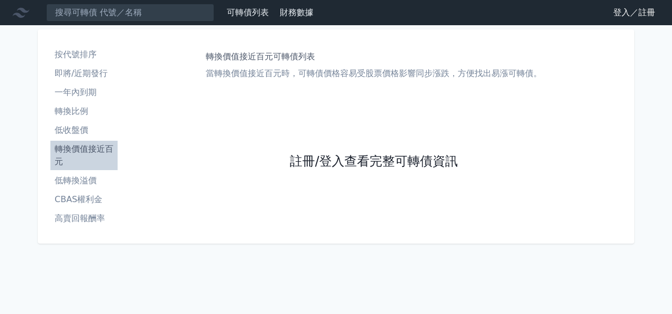
click at [380, 159] on link "註冊/登入查看完整可轉債資訊" at bounding box center [374, 161] width 168 height 17
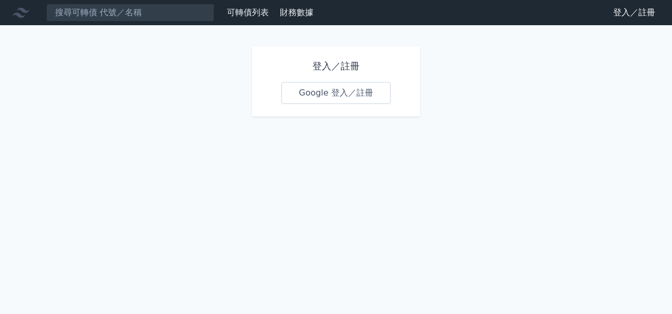
click at [357, 96] on link "Google 登入／註冊" at bounding box center [336, 93] width 109 height 22
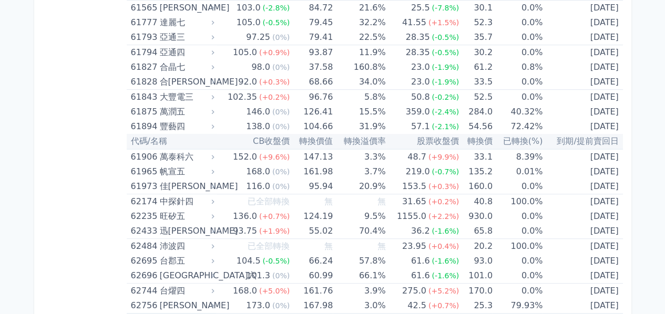
scroll to position [4203, 0]
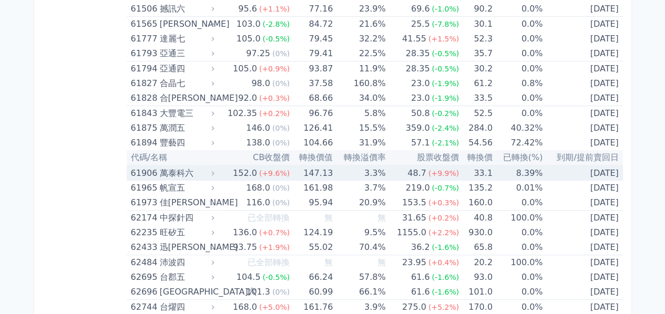
click at [203, 166] on div "萬泰科六" at bounding box center [185, 173] width 53 height 15
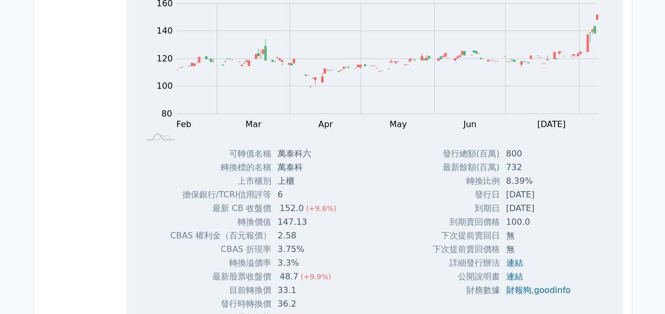
scroll to position [4413, 0]
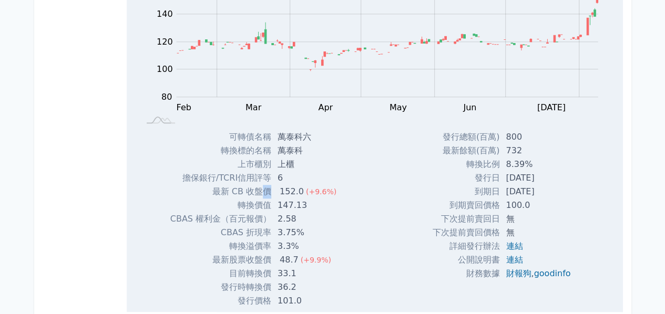
drag, startPoint x: 259, startPoint y: 181, endPoint x: 278, endPoint y: 179, distance: 19.5
click at [278, 185] on tr "最新 CB 收盤價 152.0 (+9.6%)" at bounding box center [257, 192] width 174 height 14
click at [257, 199] on td "轉換價值" at bounding box center [220, 206] width 101 height 14
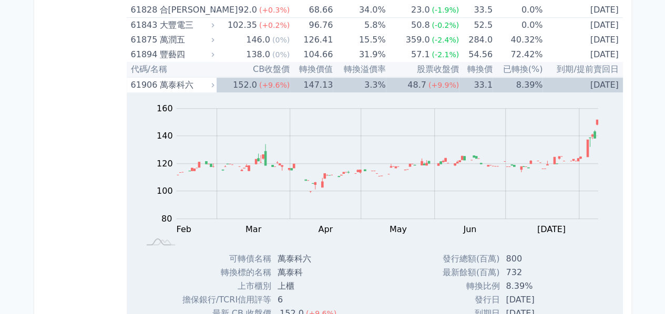
scroll to position [4308, 0]
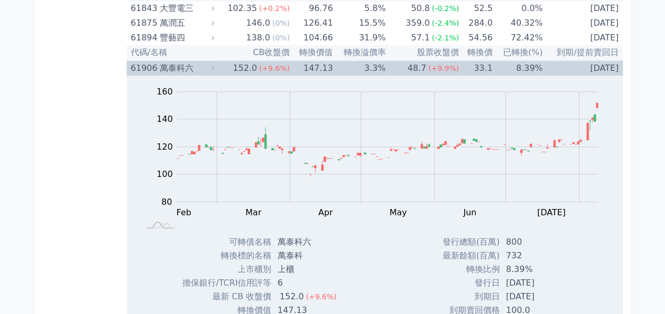
click at [179, 61] on div "萬泰科六" at bounding box center [185, 68] width 53 height 15
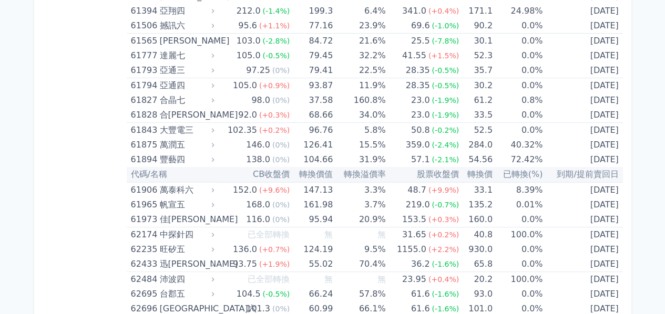
scroll to position [4203, 0]
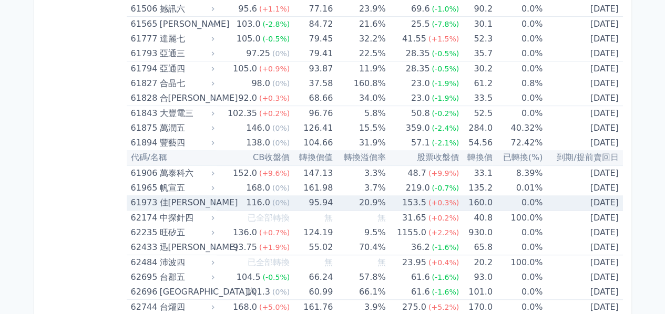
click at [149, 195] on div "61973" at bounding box center [144, 202] width 26 height 15
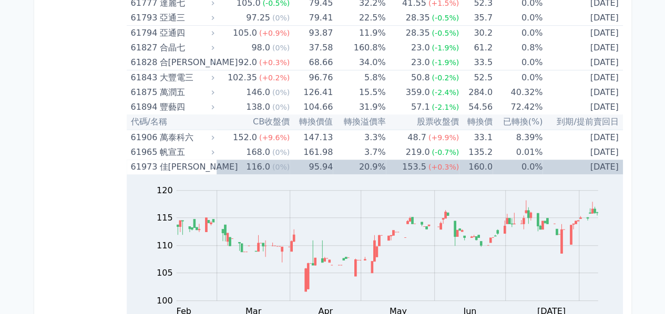
scroll to position [4255, 0]
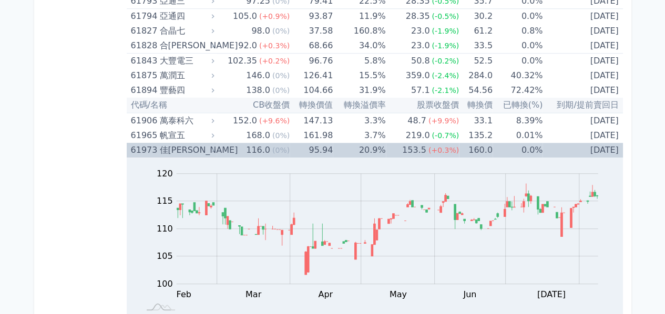
click at [171, 143] on div "佳[PERSON_NAME]" at bounding box center [185, 150] width 53 height 15
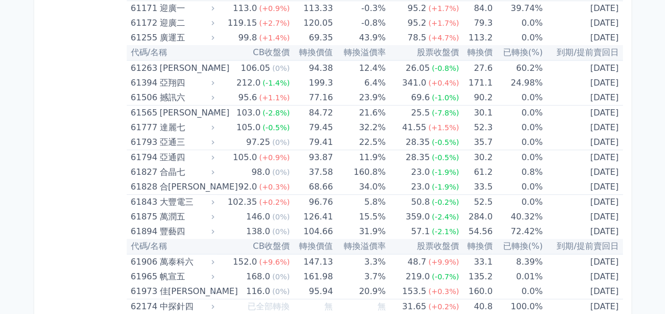
scroll to position [4098, 0]
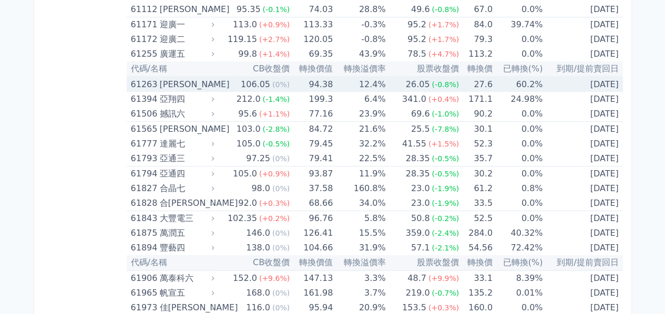
click at [154, 79] on div "61263" at bounding box center [144, 84] width 26 height 15
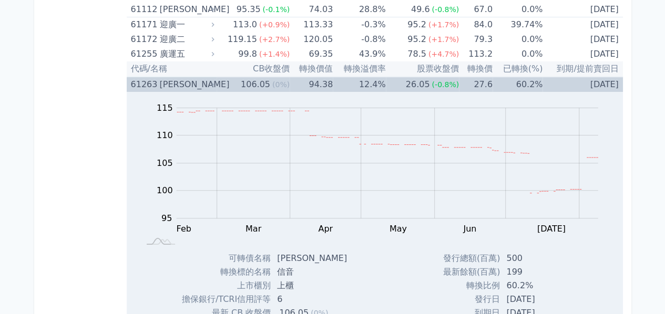
click at [154, 79] on div "61263" at bounding box center [144, 84] width 26 height 15
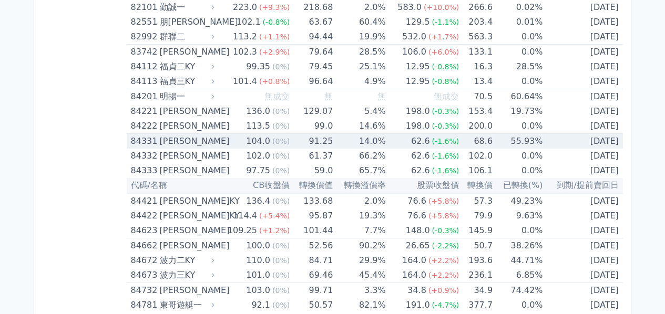
scroll to position [5936, 0]
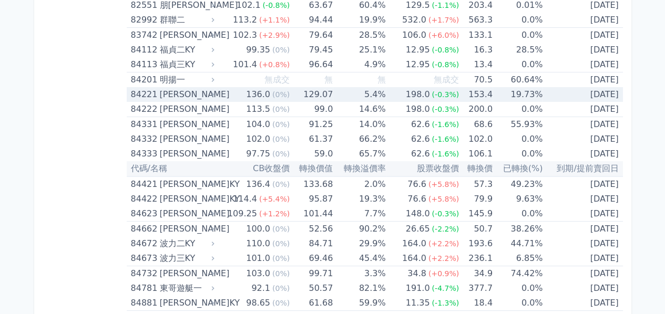
click at [153, 87] on div "84221" at bounding box center [144, 94] width 26 height 15
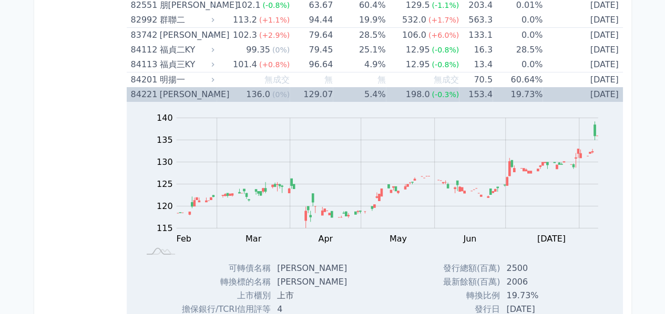
click at [183, 87] on div "[PERSON_NAME]" at bounding box center [185, 94] width 53 height 15
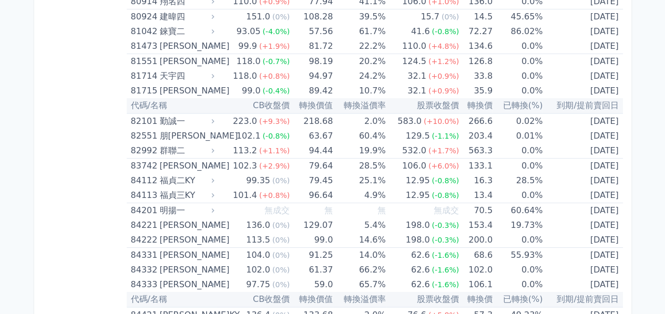
scroll to position [5810, 0]
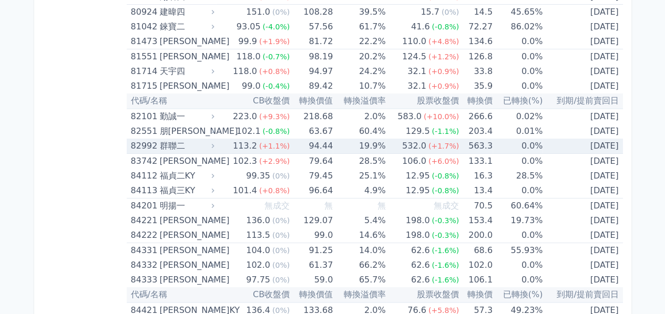
click at [164, 139] on div "群聯二" at bounding box center [185, 146] width 53 height 15
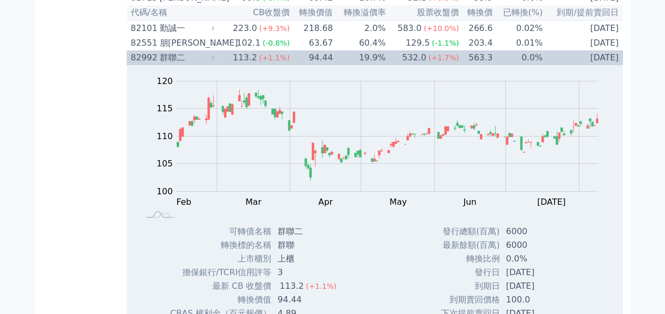
scroll to position [5915, 0]
